Goal: Check status: Check status

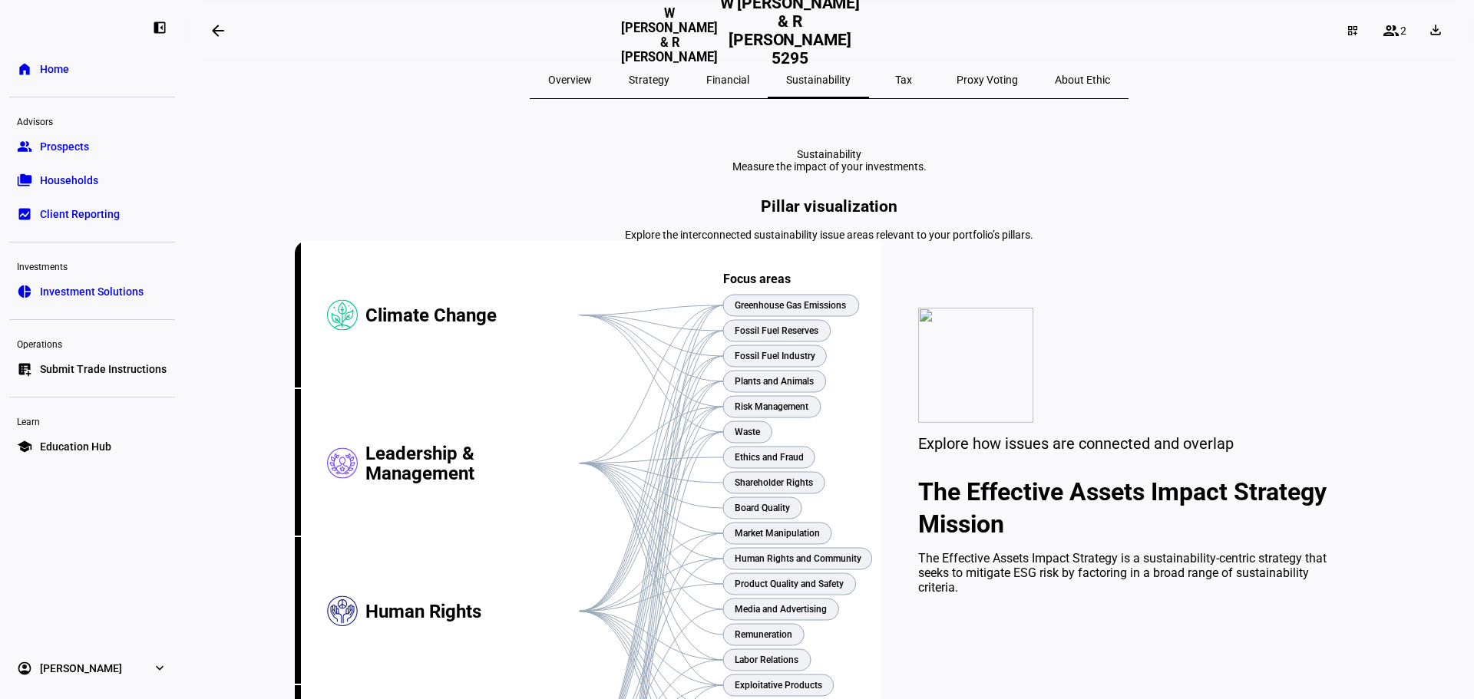
click at [89, 187] on span "Households" at bounding box center [69, 180] width 58 height 15
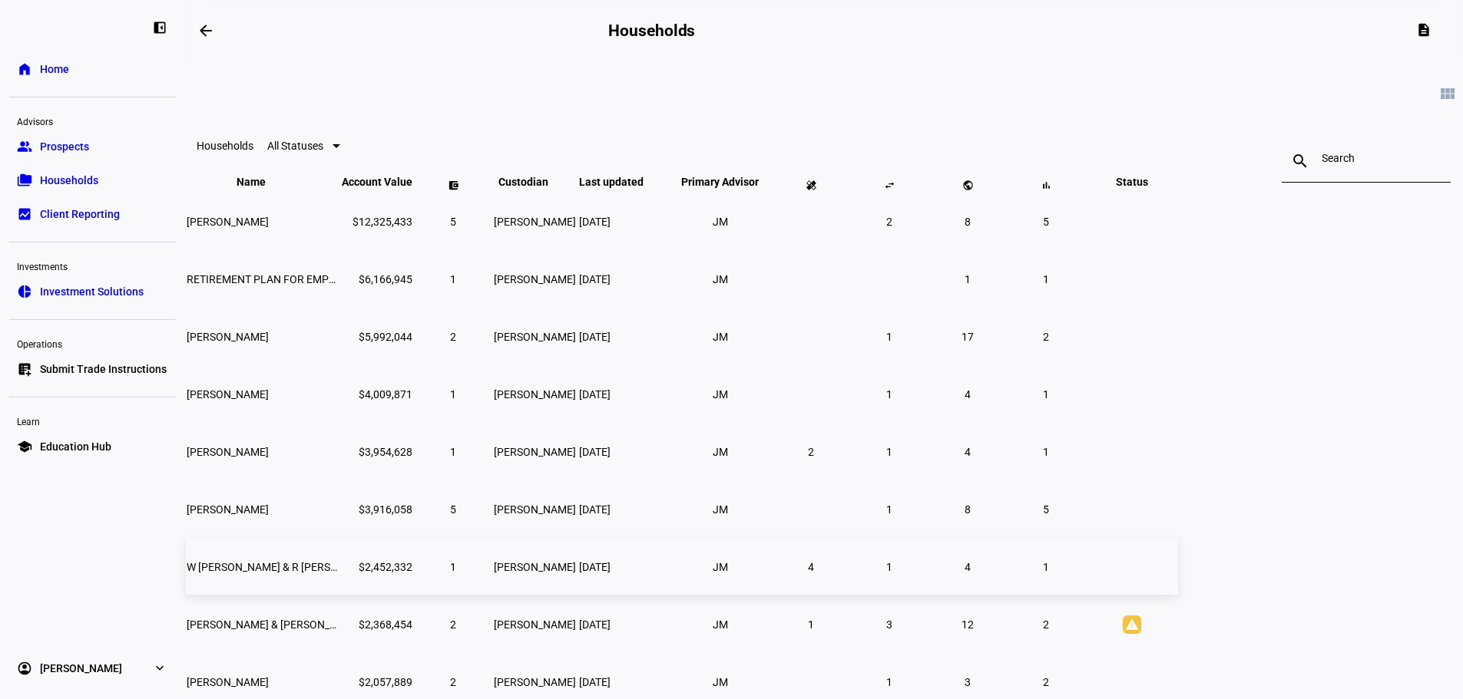
click at [849, 590] on td "4" at bounding box center [810, 567] width 77 height 56
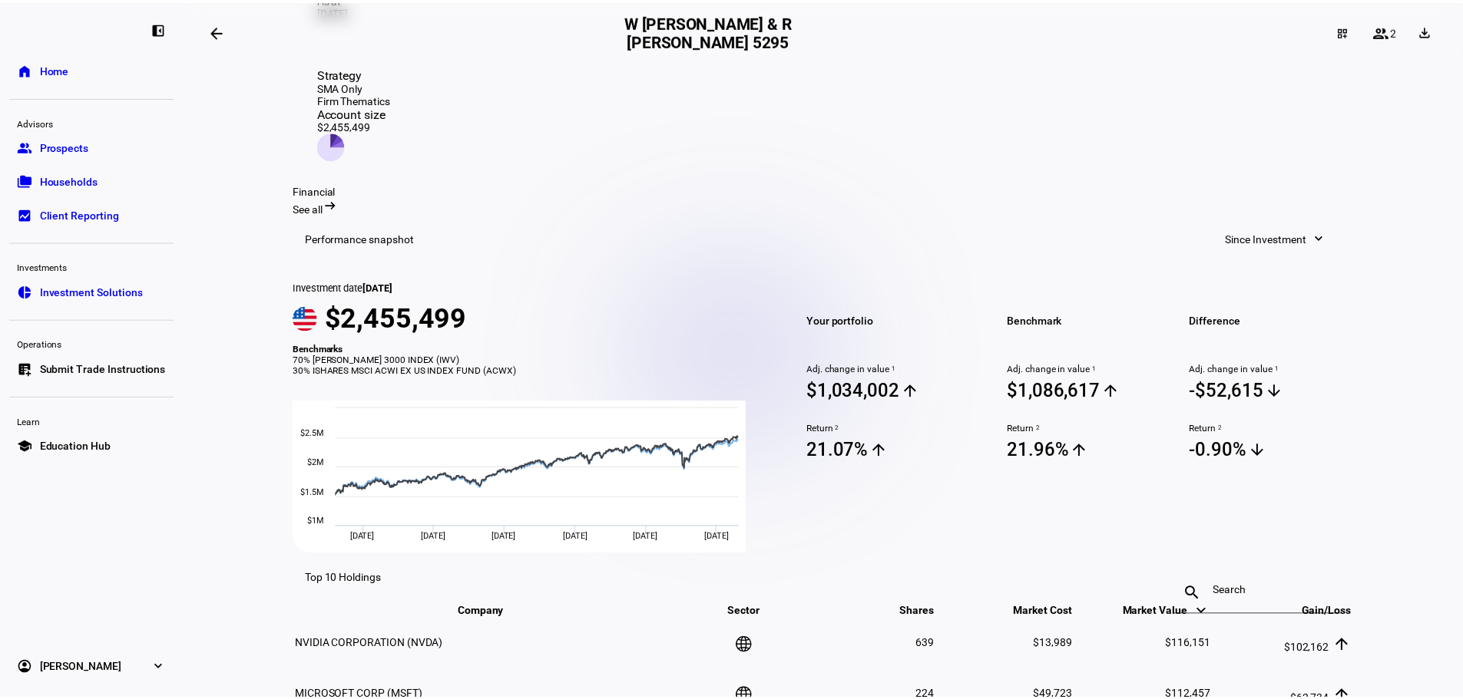
scroll to position [179, 0]
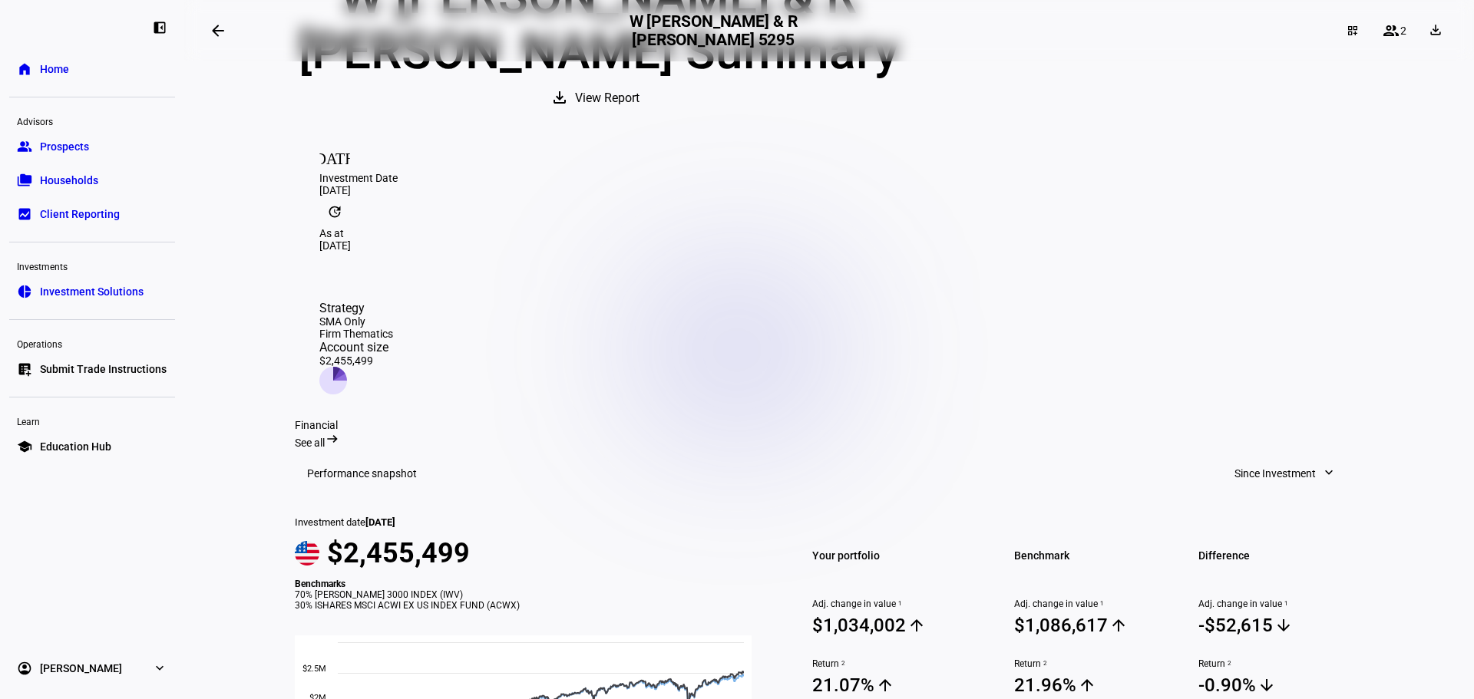
click at [53, 180] on span "Households" at bounding box center [69, 180] width 58 height 15
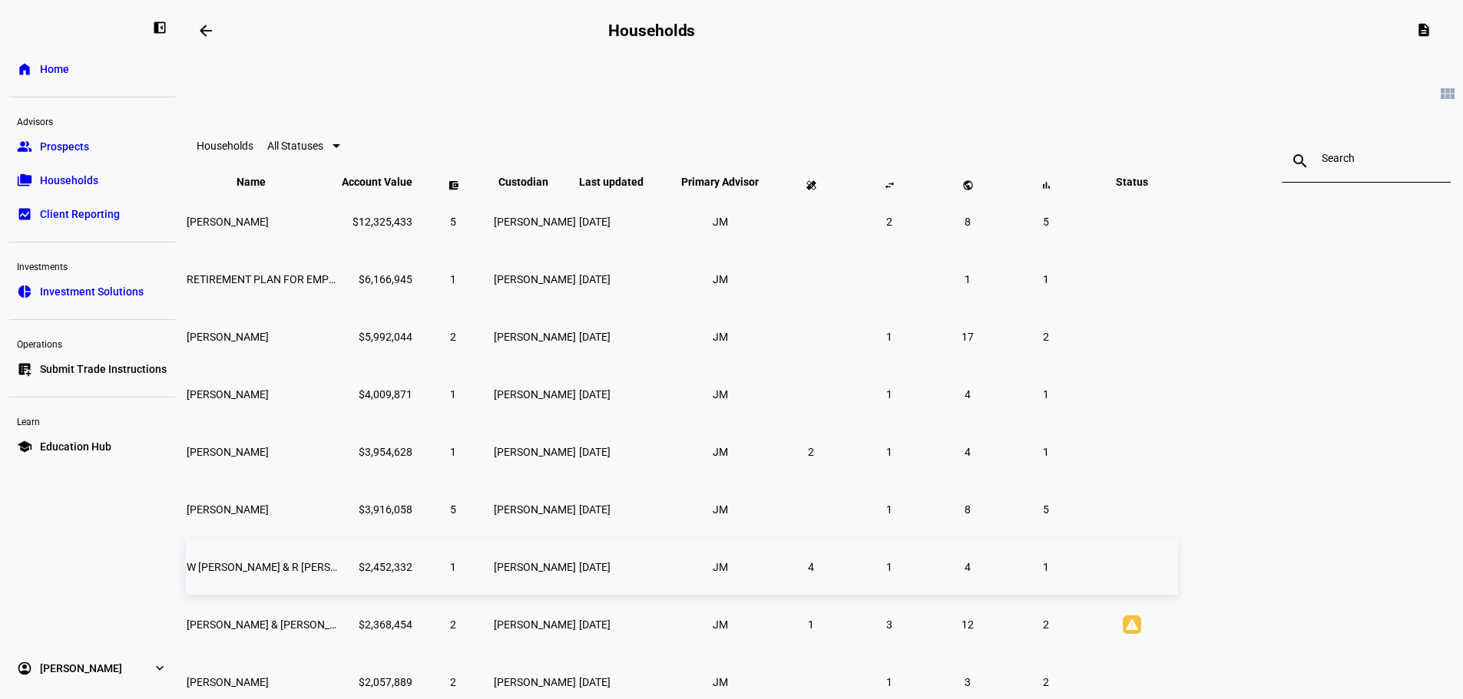
click at [814, 574] on span "4" at bounding box center [811, 567] width 6 height 12
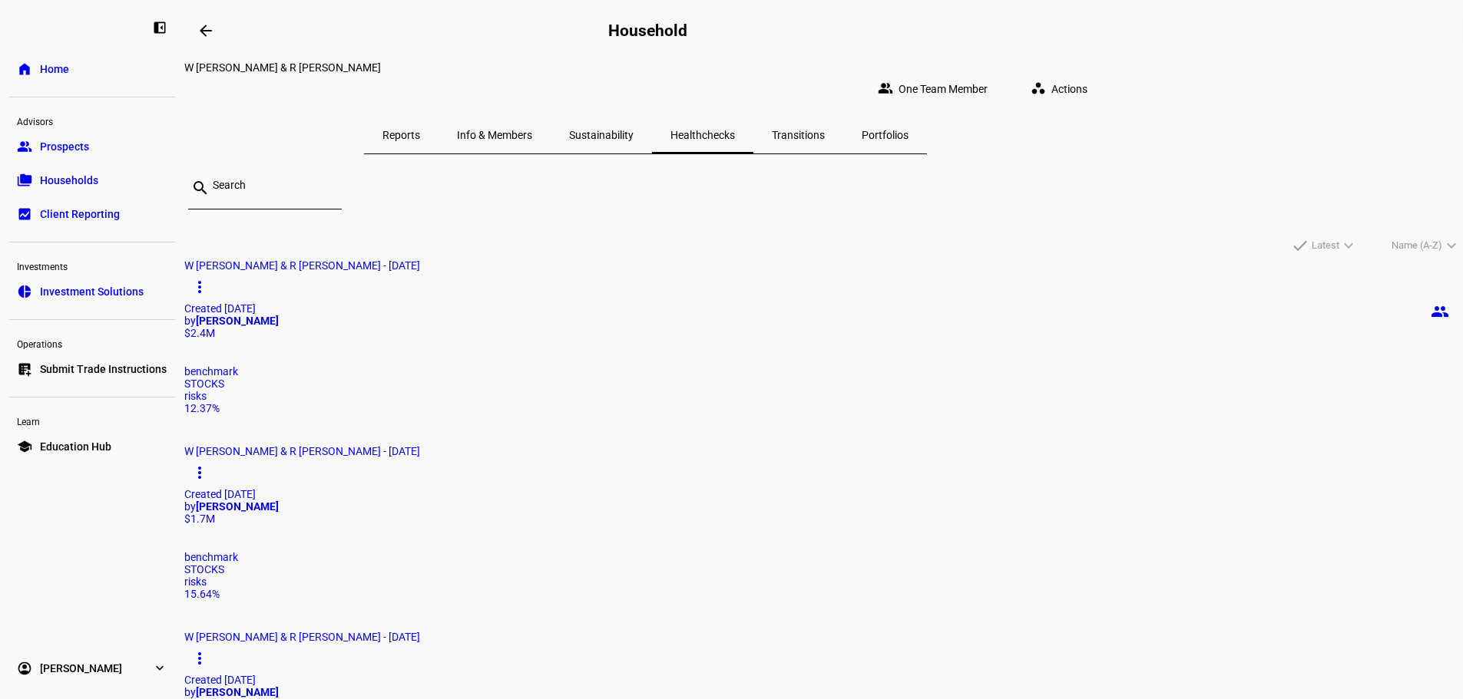
click at [574, 339] on div "$2.4M" at bounding box center [823, 333] width 1278 height 12
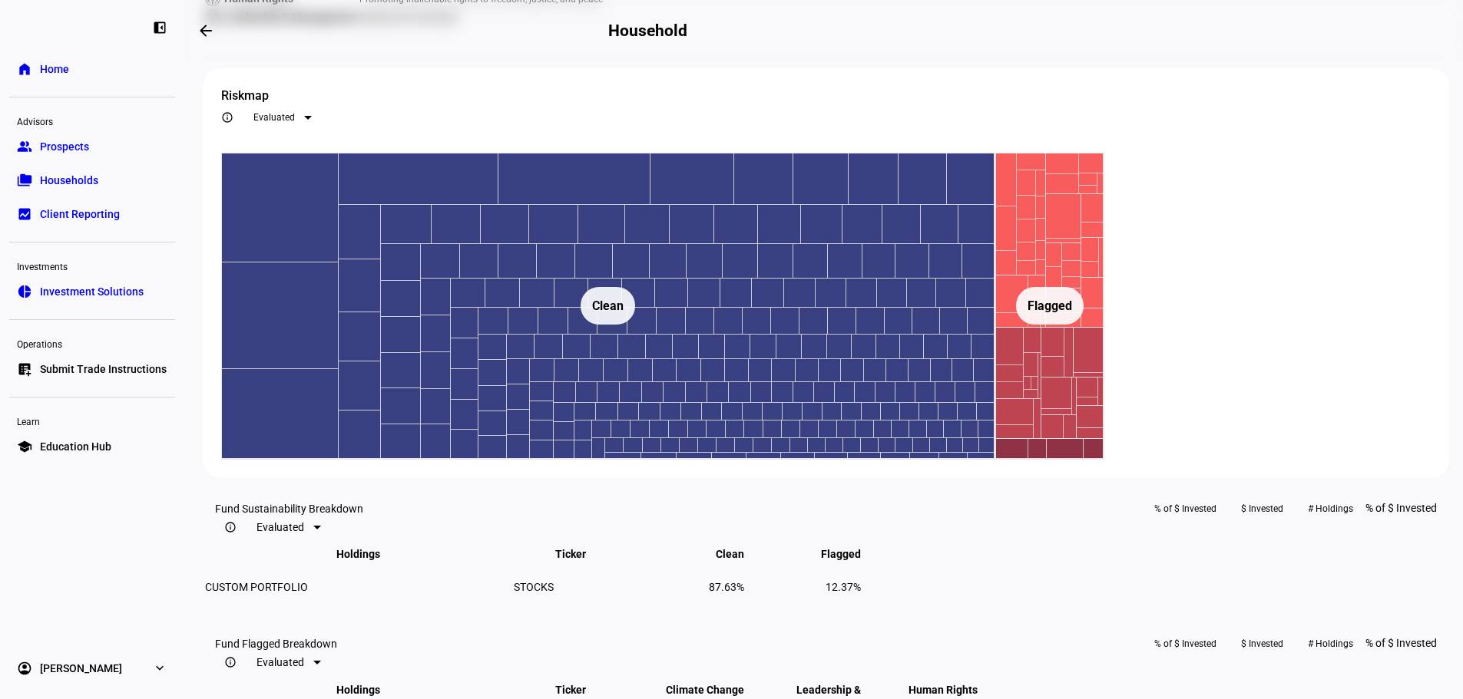
scroll to position [1075, 0]
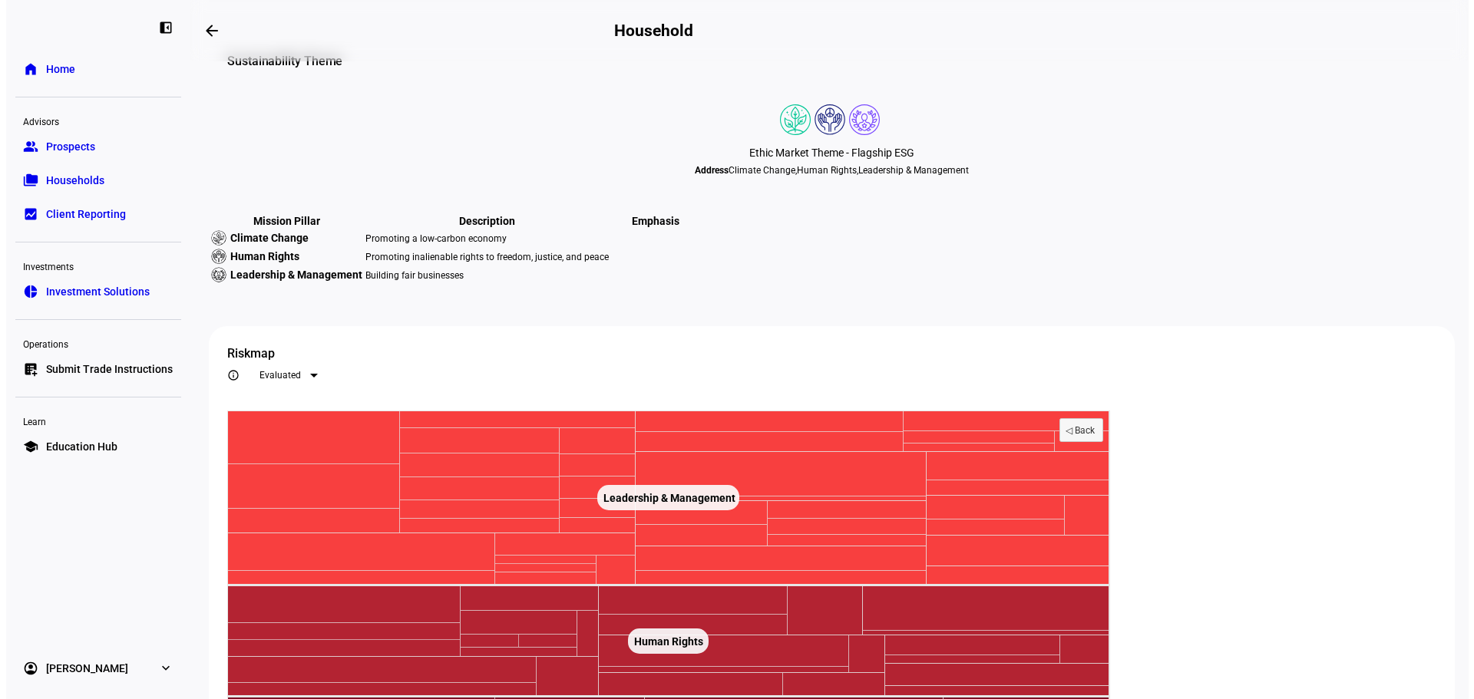
scroll to position [0, 0]
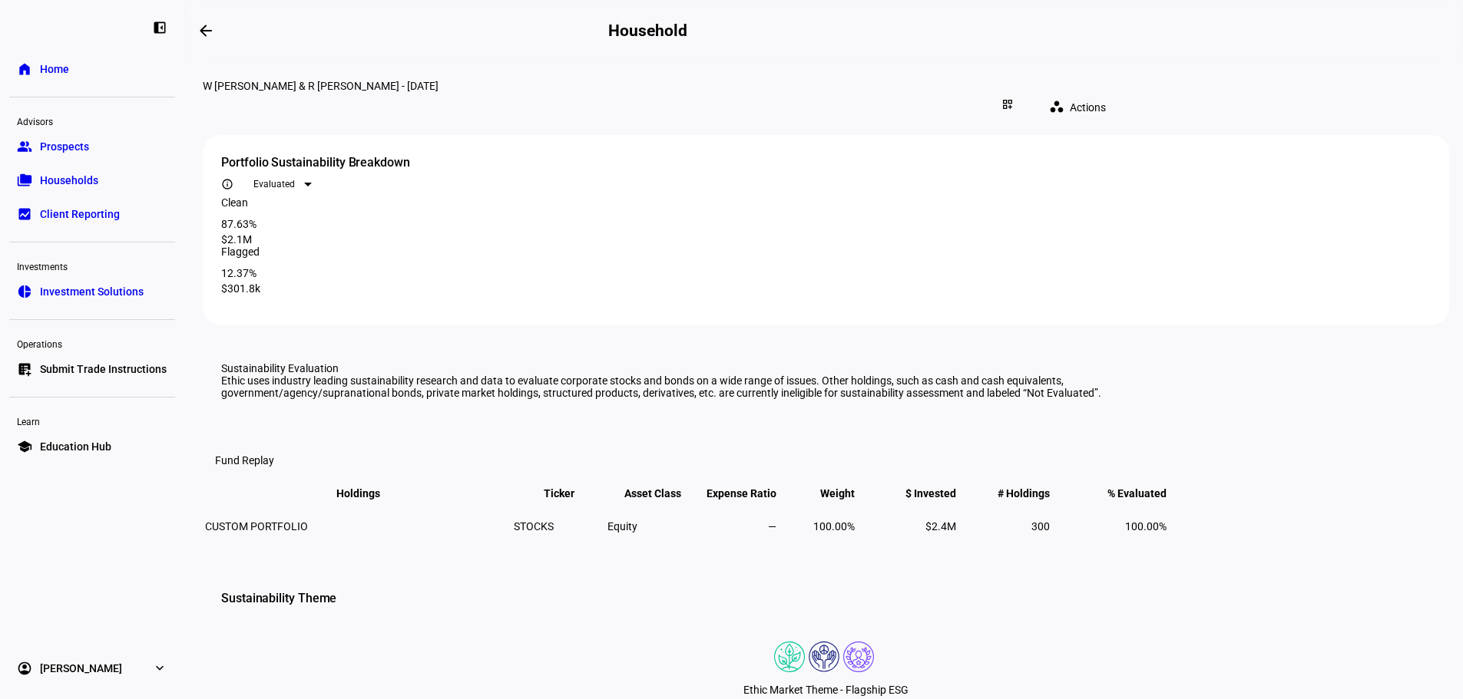
click at [44, 177] on span "Households" at bounding box center [69, 180] width 58 height 15
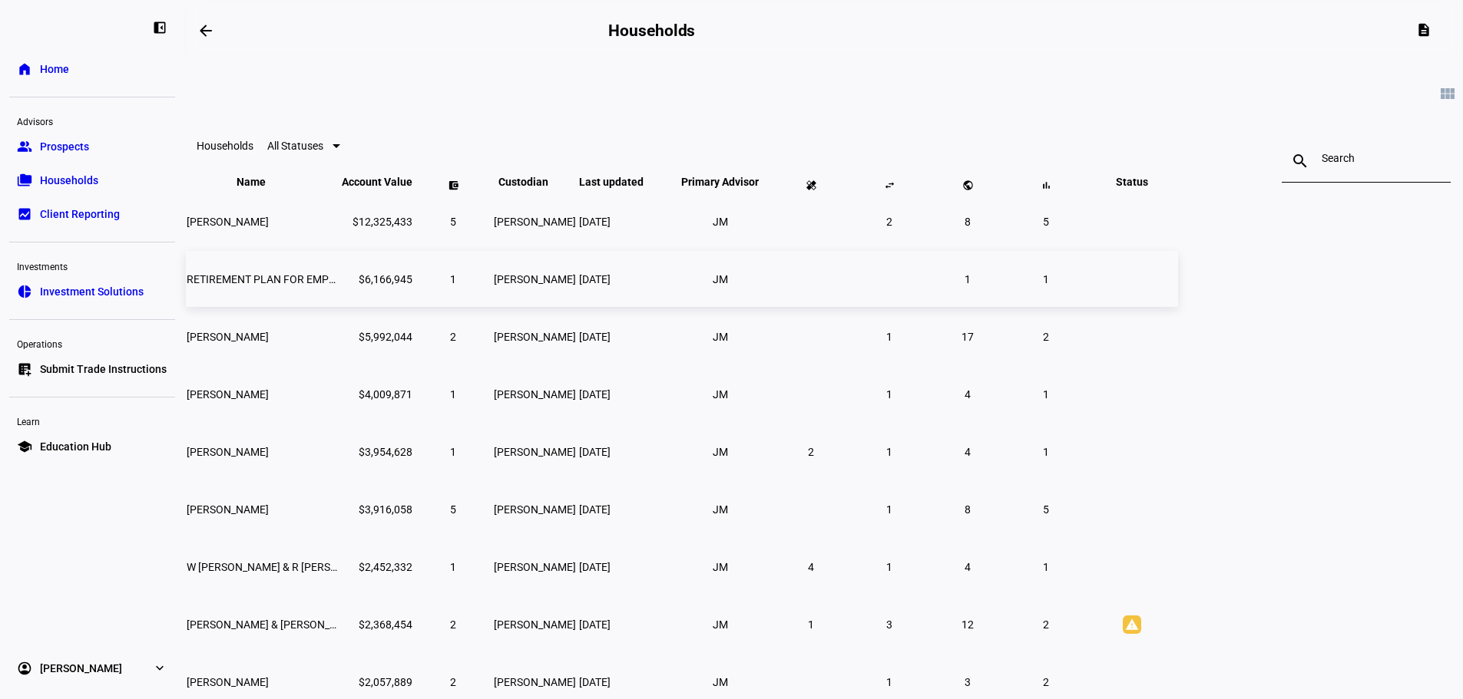
click at [436, 286] on span "RETIREMENT PLAN FOR EMPLOYEES OF IFPTE LOCAL 21" at bounding box center [326, 279] width 278 height 12
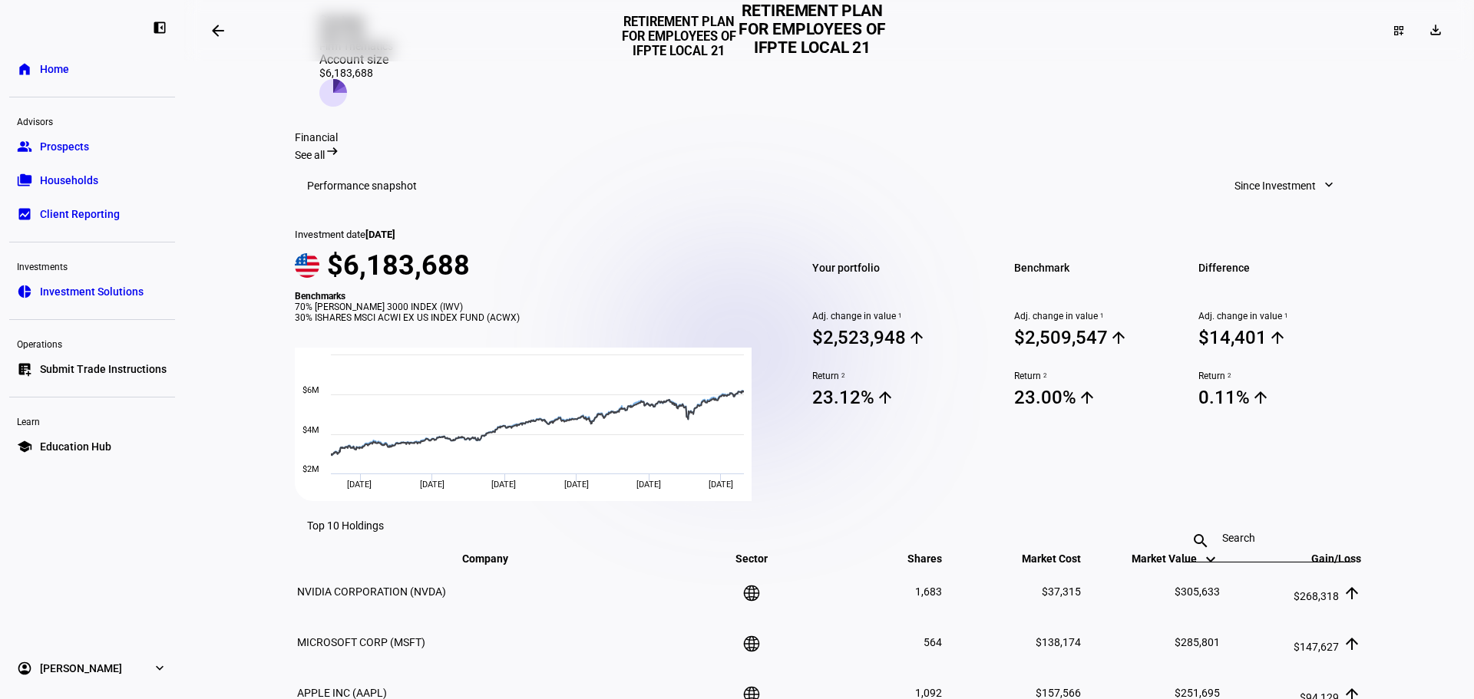
scroll to position [537, 0]
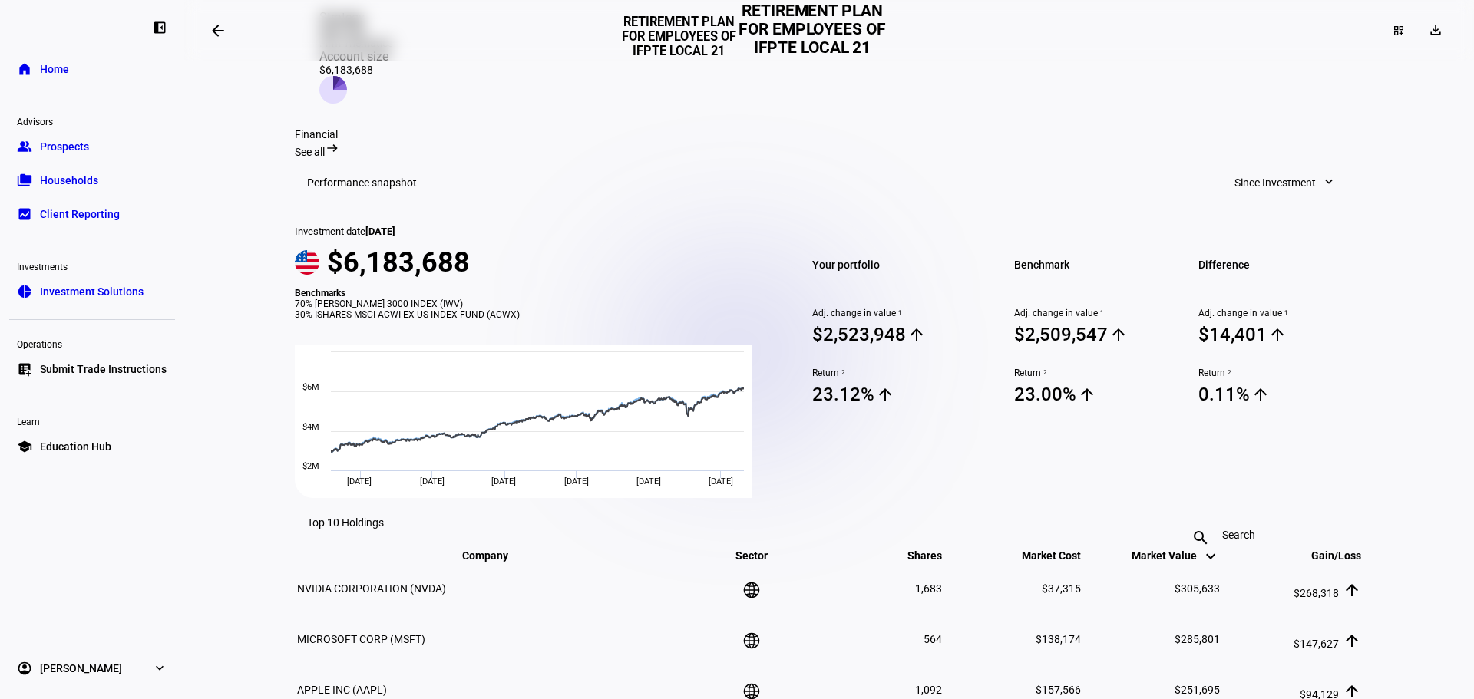
drag, startPoint x: 782, startPoint y: 358, endPoint x: 625, endPoint y: 111, distance: 292.0
click at [625, 158] on mat-toolbar "Performance snapshot Since Investment expand_more" at bounding box center [829, 182] width 1069 height 49
click at [1242, 158] on mat-toolbar "Performance snapshot Since Investment expand_more" at bounding box center [829, 182] width 1069 height 49
click at [1238, 167] on span "Since Investment" at bounding box center [1275, 182] width 81 height 31
click at [1241, 240] on div "Year to Date" at bounding box center [1278, 246] width 127 height 12
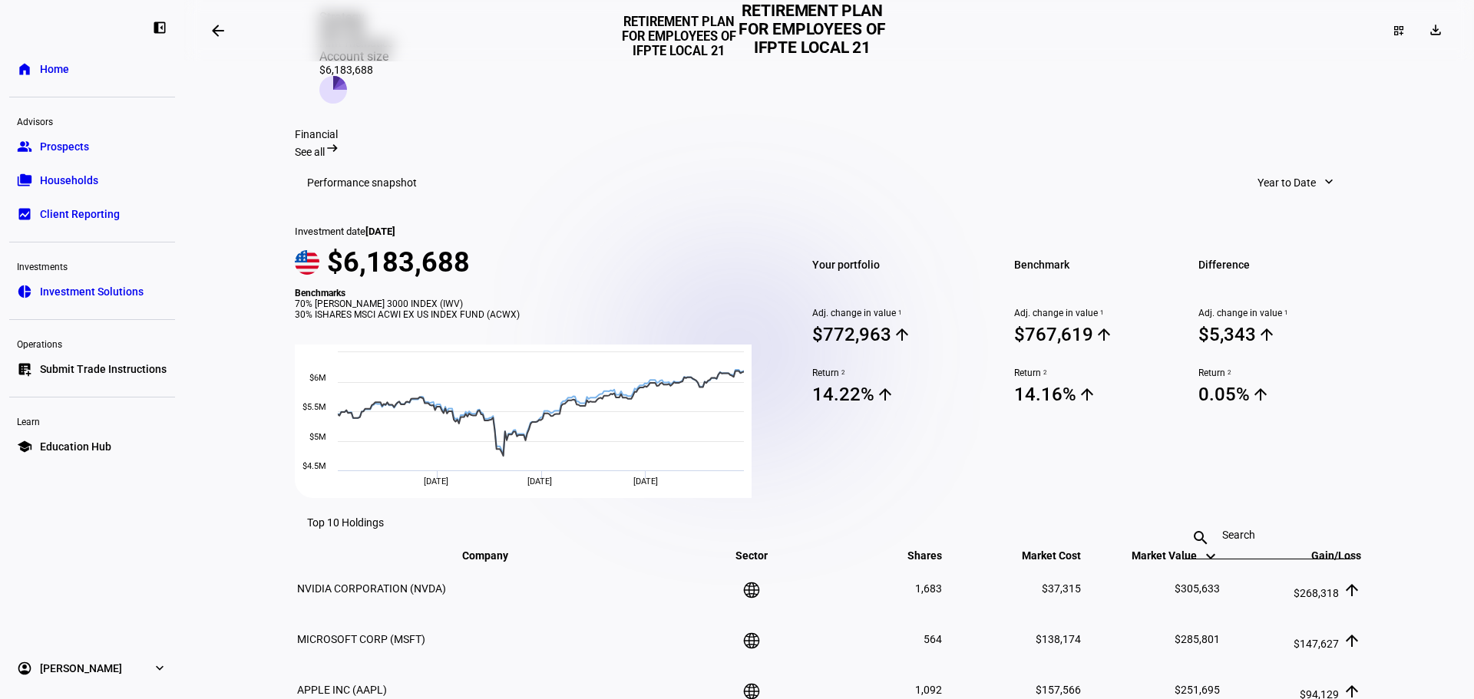
click at [1258, 167] on span "Year to Date" at bounding box center [1287, 182] width 58 height 31
click at [1278, 264] on button "1 Year" at bounding box center [1304, 282] width 146 height 37
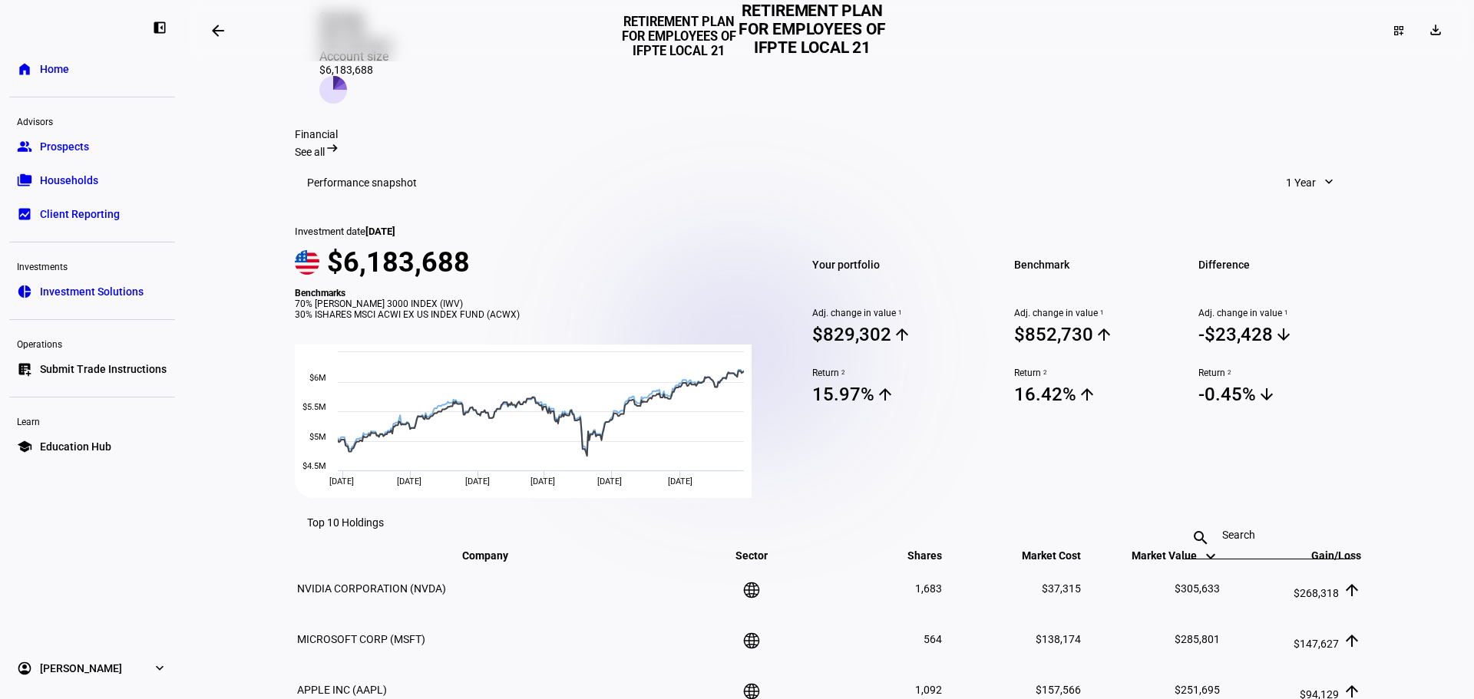
click at [1271, 167] on span at bounding box center [1311, 182] width 81 height 31
click at [1298, 387] on div "Since Investment" at bounding box center [1331, 393] width 127 height 12
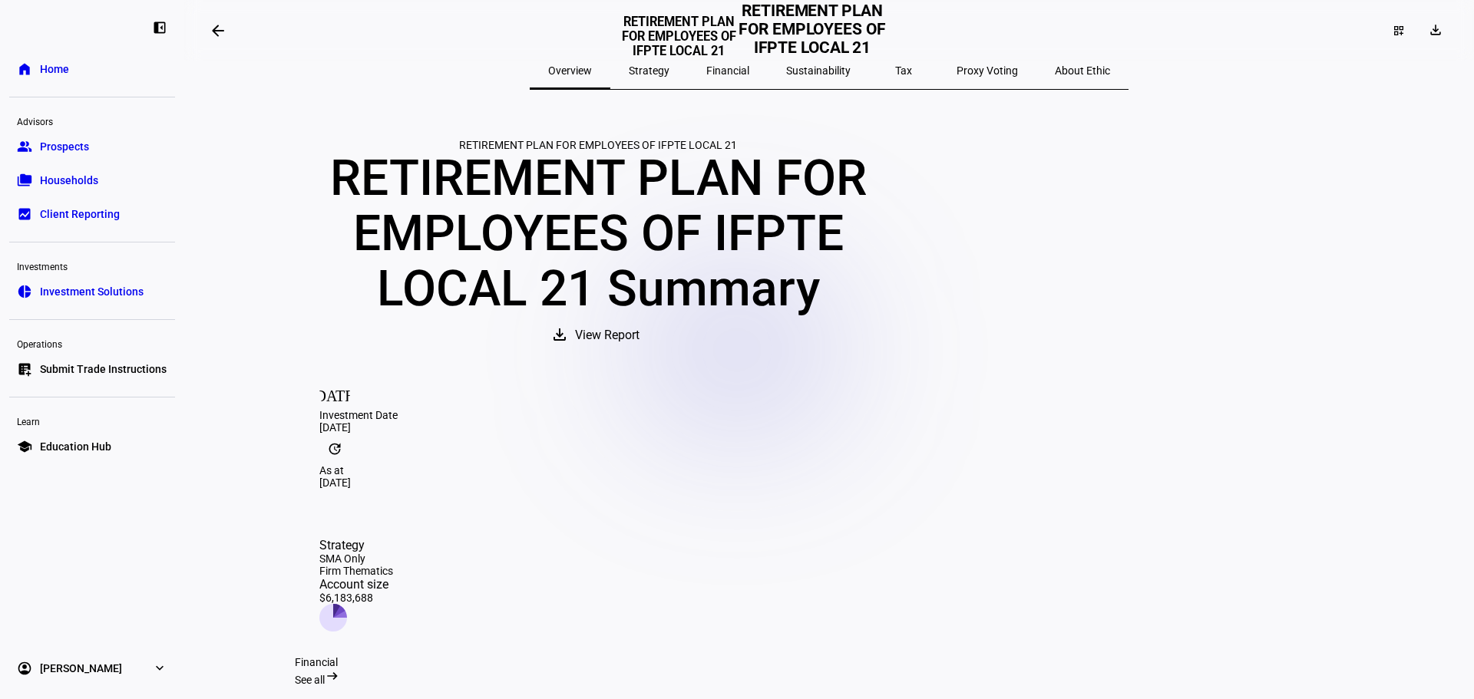
scroll to position [0, 0]
